Goal: Information Seeking & Learning: Check status

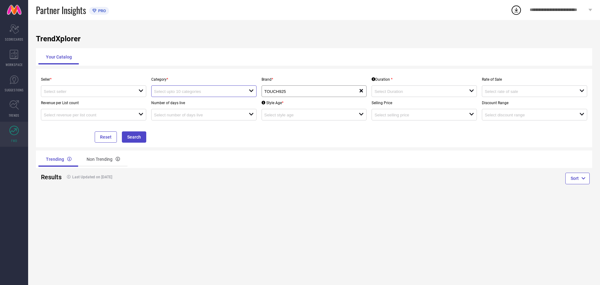
click at [169, 92] on input at bounding box center [196, 91] width 85 height 5
type input "j"
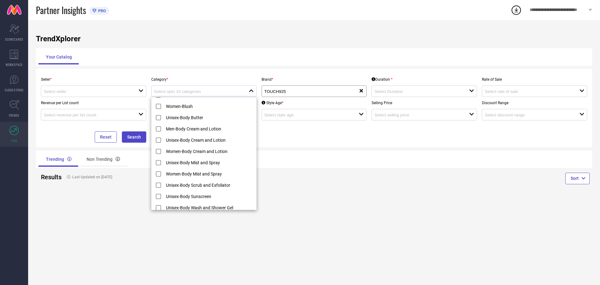
click at [106, 85] on div "Seller * open" at bounding box center [93, 84] width 110 height 23
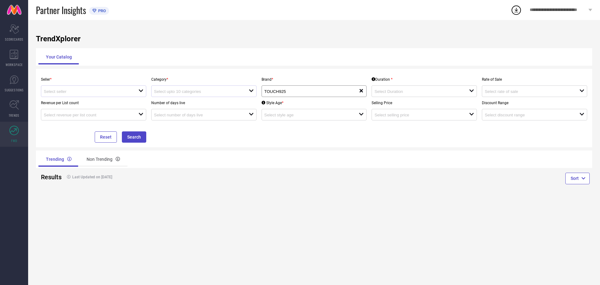
click at [106, 88] on div "open" at bounding box center [93, 91] width 105 height 12
click at [105, 100] on li "SILVISTA INDIA PRIVATE LIMITED ( 29949 )" at bounding box center [93, 103] width 105 height 11
type input "SILVISTA INDIA PRIVATE LIMITED ( 29949 )"
click at [193, 91] on input at bounding box center [196, 91] width 85 height 5
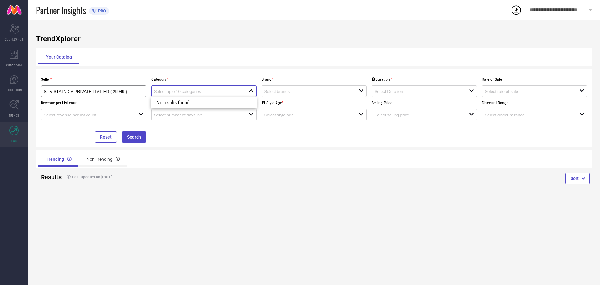
click at [195, 89] on input at bounding box center [196, 91] width 85 height 5
click at [197, 72] on div "Seller * SILVISTA INDIA PRIVATE LIMITED ( 29949 ) Category * close Brand * open…" at bounding box center [314, 108] width 557 height 79
click at [189, 91] on input at bounding box center [196, 91] width 85 height 5
click at [187, 76] on div "Category * close" at bounding box center [204, 84] width 110 height 23
click at [109, 91] on input at bounding box center [86, 91] width 85 height 5
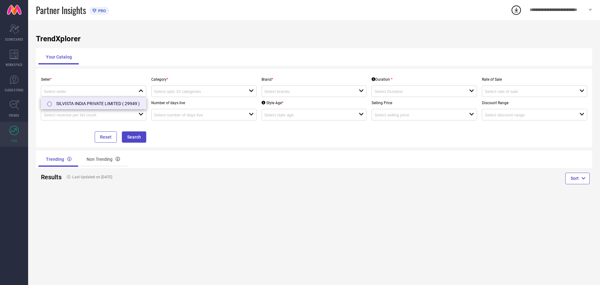
click at [100, 101] on li "SILVISTA INDIA PRIVATE LIMITED ( 29949 )" at bounding box center [93, 103] width 105 height 11
type input "SILVISTA INDIA PRIVATE LIMITED ( 29949 )"
click at [190, 91] on input at bounding box center [196, 91] width 85 height 5
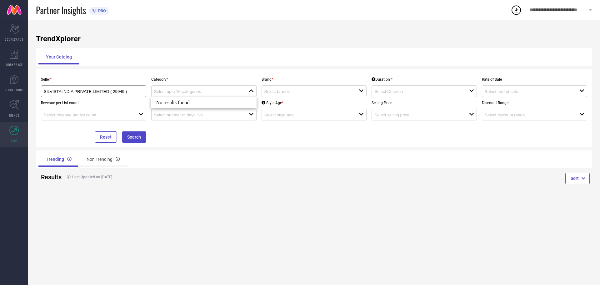
click at [196, 76] on div "Category * close" at bounding box center [204, 84] width 110 height 23
click at [282, 90] on input at bounding box center [307, 91] width 85 height 5
click at [282, 103] on div "No results found" at bounding box center [314, 102] width 105 height 11
click at [289, 91] on input at bounding box center [307, 91] width 85 height 5
click at [283, 75] on div "Brand * close" at bounding box center [314, 84] width 110 height 23
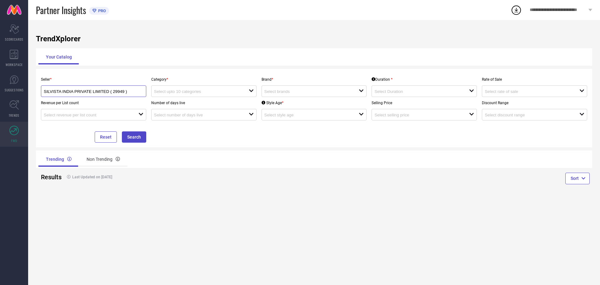
click at [114, 92] on input "SILVISTA INDIA PRIVATE LIMITED ( 29949 )" at bounding box center [89, 91] width 90 height 5
click at [119, 101] on li "SILVISTA INDIA PRIVATE LIMITED ( 29949 )" at bounding box center [93, 103] width 105 height 11
click at [195, 85] on div "Category * open" at bounding box center [204, 84] width 110 height 23
click at [197, 90] on input at bounding box center [196, 91] width 85 height 5
click at [295, 90] on input at bounding box center [307, 91] width 85 height 5
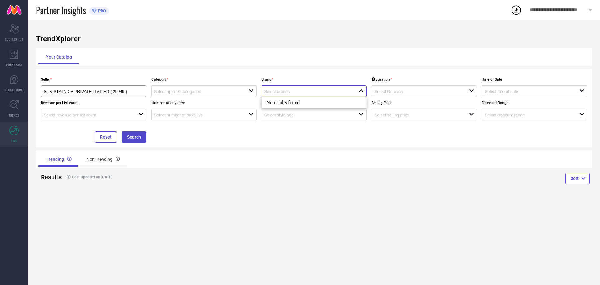
click at [296, 90] on input at bounding box center [307, 91] width 85 height 5
click at [306, 68] on div "TrendXplorer Your Catalog Seller * SILVISTA INDIA PRIVATE LIMITED ( 29949 ) Cat…" at bounding box center [314, 152] width 572 height 265
click at [176, 91] on input at bounding box center [196, 91] width 85 height 5
click at [198, 77] on div "Category * close" at bounding box center [204, 84] width 110 height 23
click at [138, 89] on div "SILVISTA INDIA PRIVATE LIMITED ( 29949 )" at bounding box center [94, 91] width 100 height 6
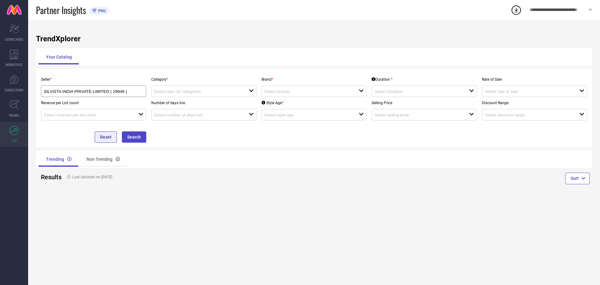
click at [106, 137] on button "Reset" at bounding box center [106, 136] width 22 height 11
click at [287, 90] on input at bounding box center [307, 91] width 85 height 5
click at [265, 66] on div "Your Catalog" at bounding box center [314, 57] width 557 height 18
click at [317, 91] on input at bounding box center [307, 91] width 85 height 5
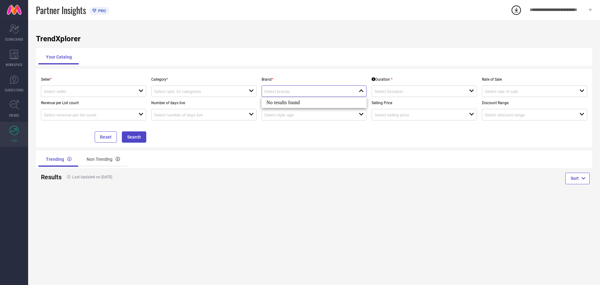
click at [317, 91] on input at bounding box center [307, 91] width 85 height 5
click at [246, 65] on div "Your Catalog" at bounding box center [314, 57] width 557 height 18
click at [13, 28] on icon "Scorecard" at bounding box center [14, 28] width 10 height 9
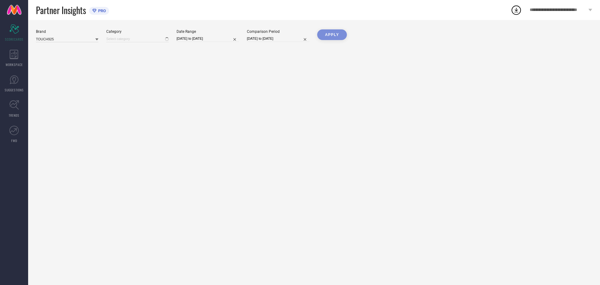
type input "All"
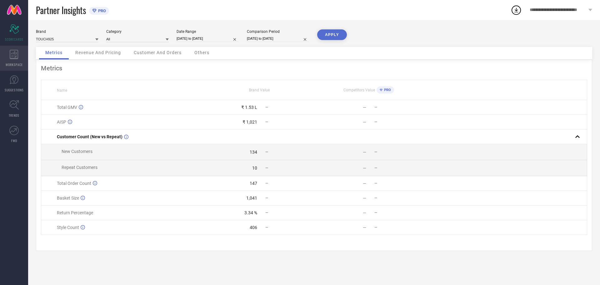
click at [15, 57] on icon at bounding box center [14, 54] width 9 height 9
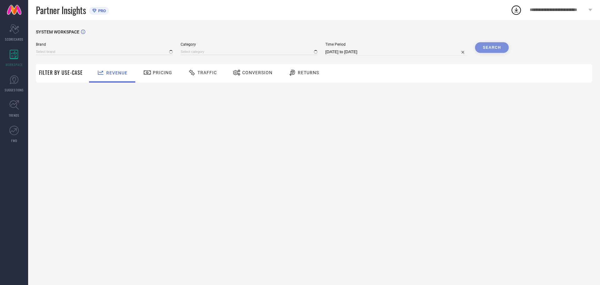
type input "TOUCH925"
type input "All"
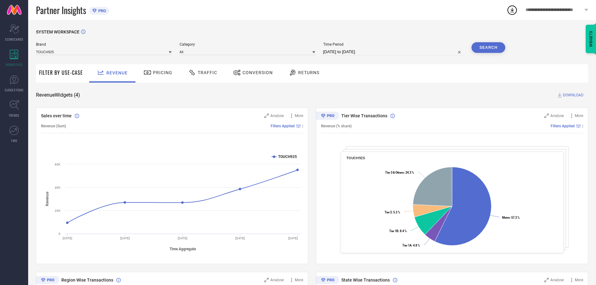
click at [173, 75] on div "Pricing" at bounding box center [158, 73] width 44 height 18
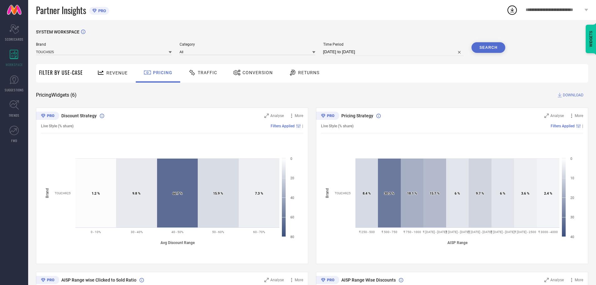
click at [116, 77] on div "Revenue" at bounding box center [112, 72] width 34 height 11
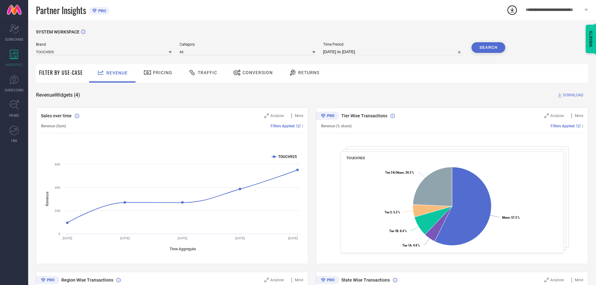
click at [161, 70] on span "Pricing" at bounding box center [162, 72] width 19 height 5
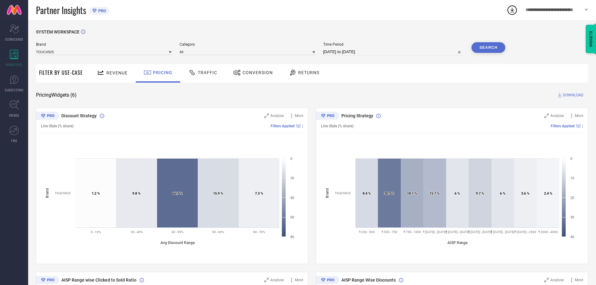
click at [205, 76] on div "Traffic" at bounding box center [203, 72] width 32 height 11
